Goal: Transaction & Acquisition: Download file/media

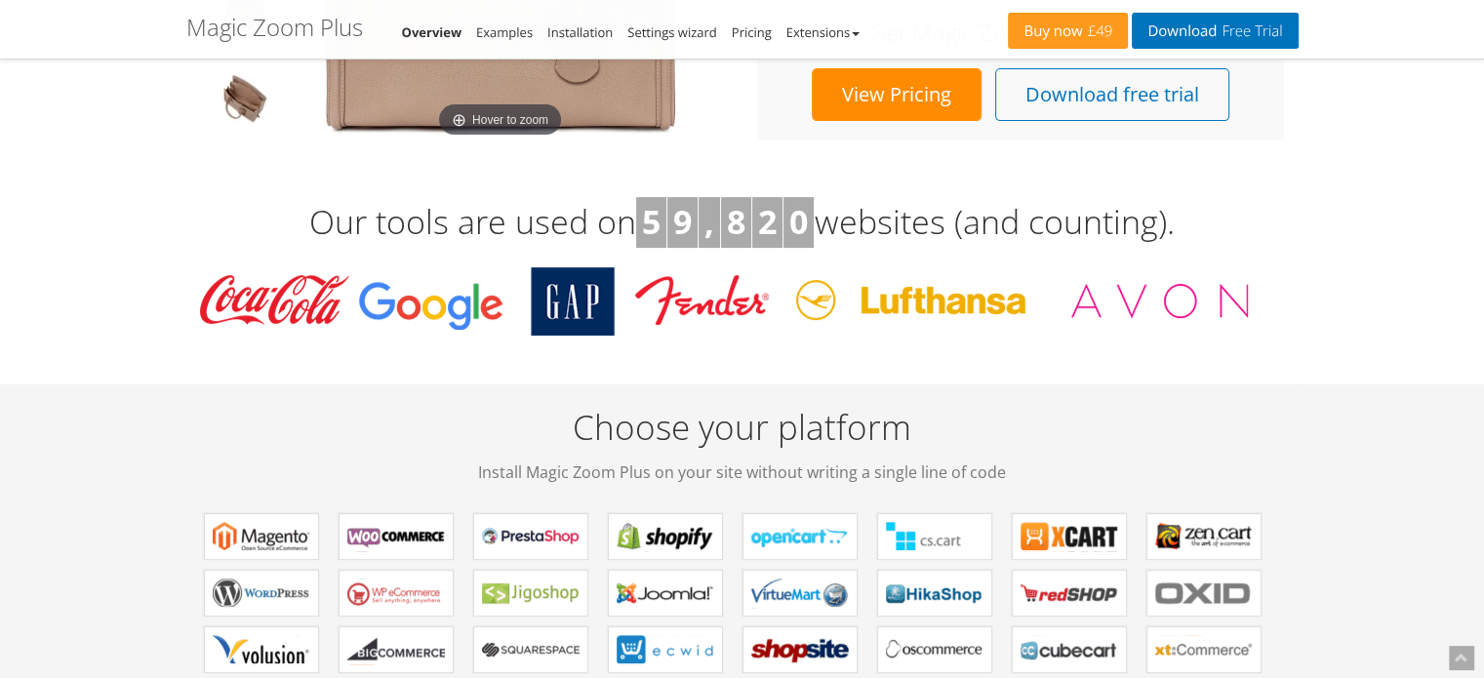
scroll to position [585, 0]
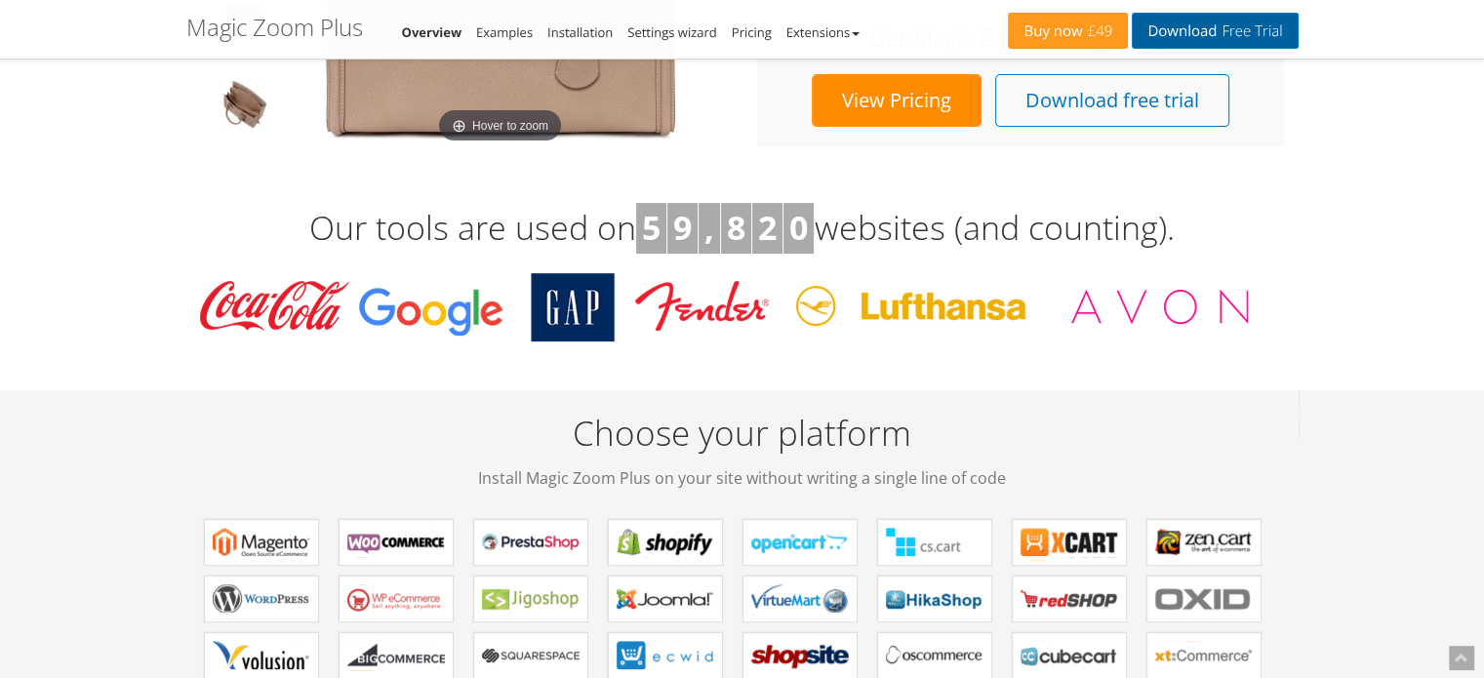
click at [1197, 29] on link "Download Free Trial" at bounding box center [1215, 31] width 166 height 36
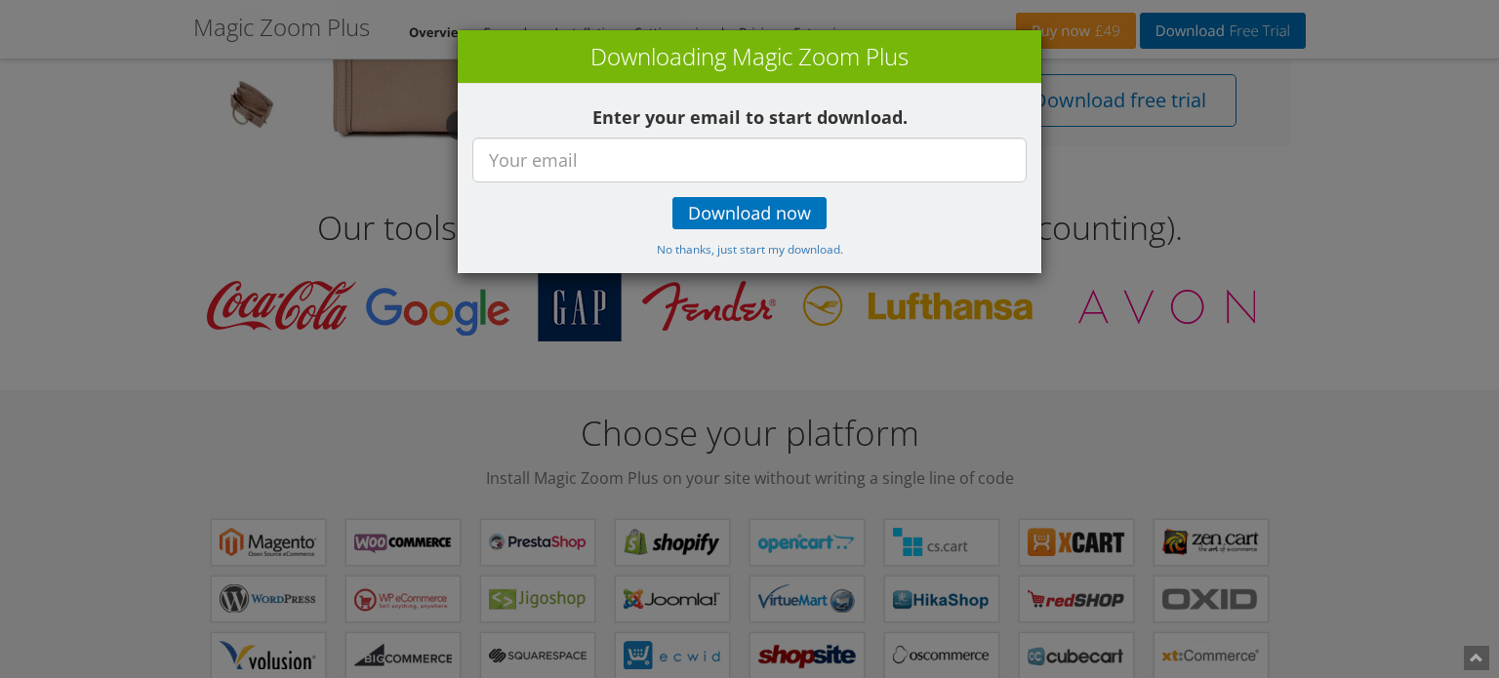
click at [1098, 344] on div "× Downloading Magic Zoom Plus Enter your email to start download. Download now …" at bounding box center [749, 339] width 1499 height 678
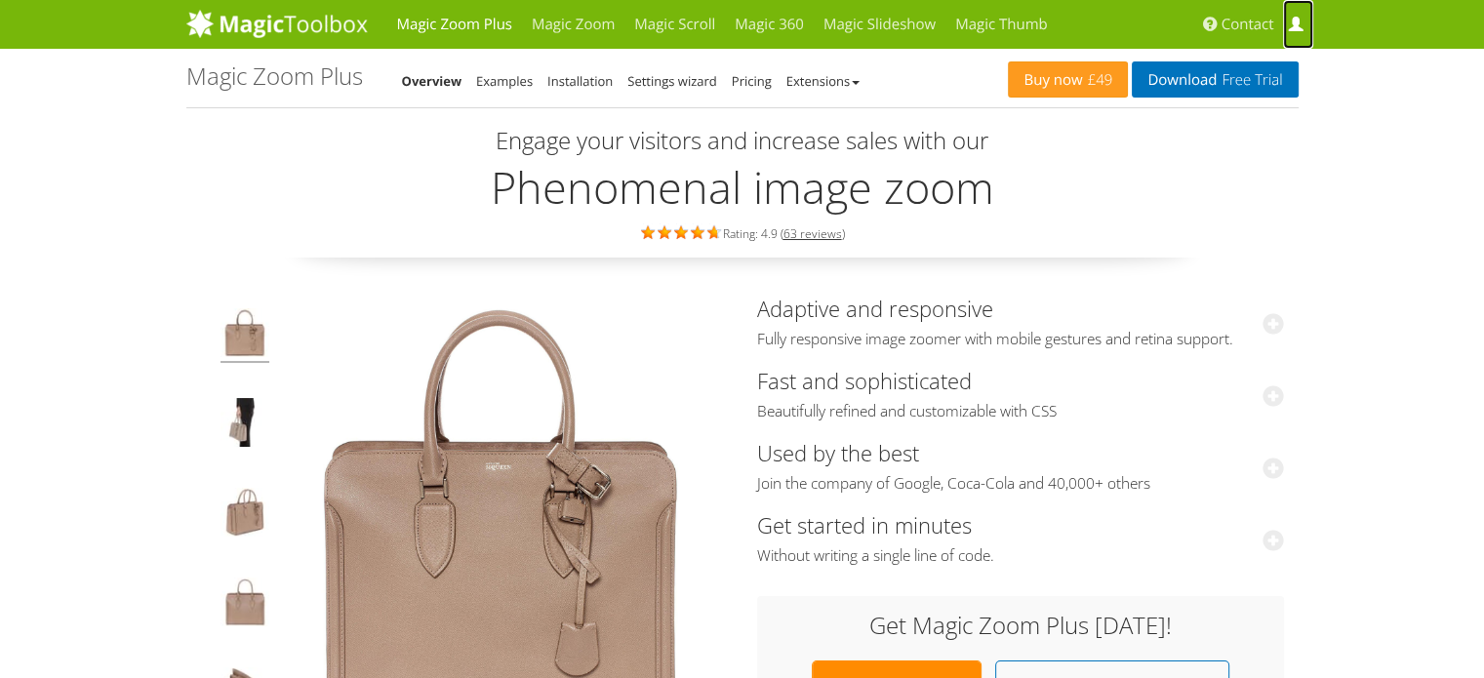
click at [1297, 26] on span at bounding box center [1295, 25] width 15 height 15
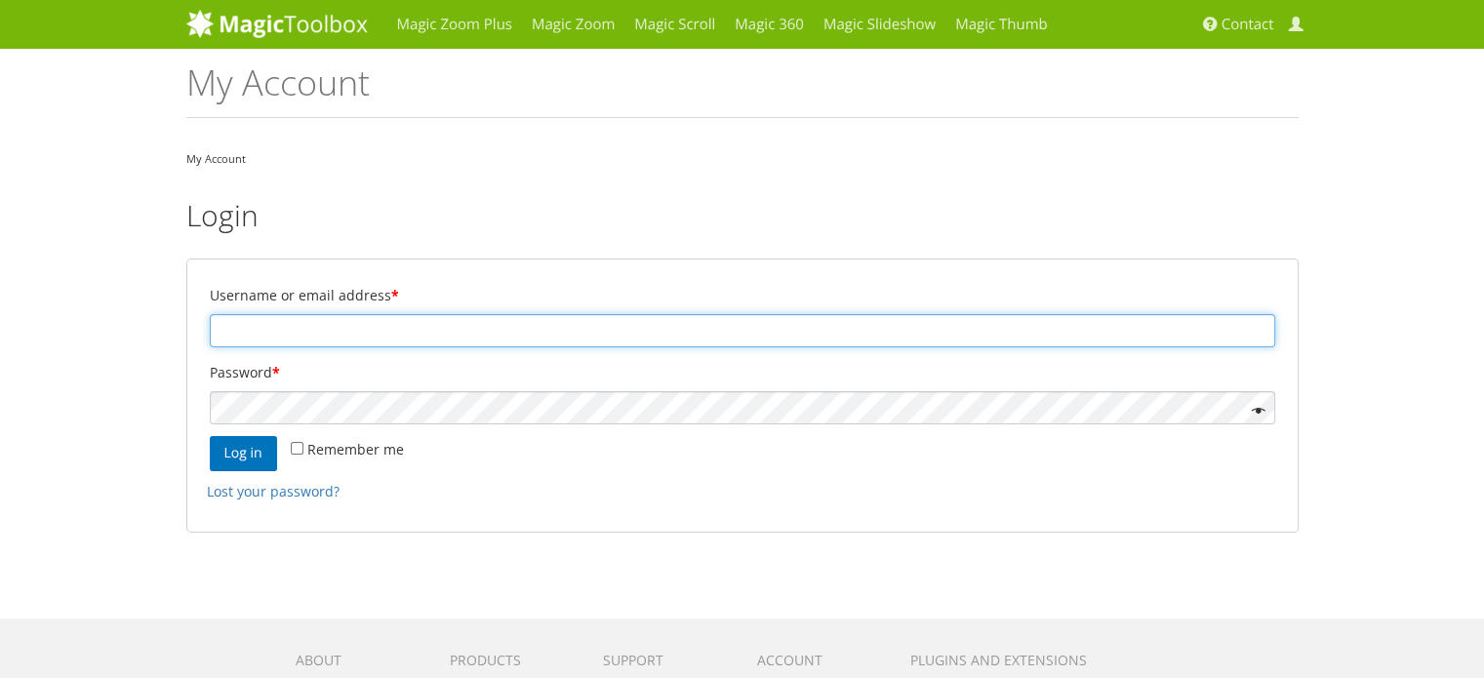
click at [554, 317] on input "Username or email address *" at bounding box center [742, 330] width 1065 height 33
